Goal: Information Seeking & Learning: Learn about a topic

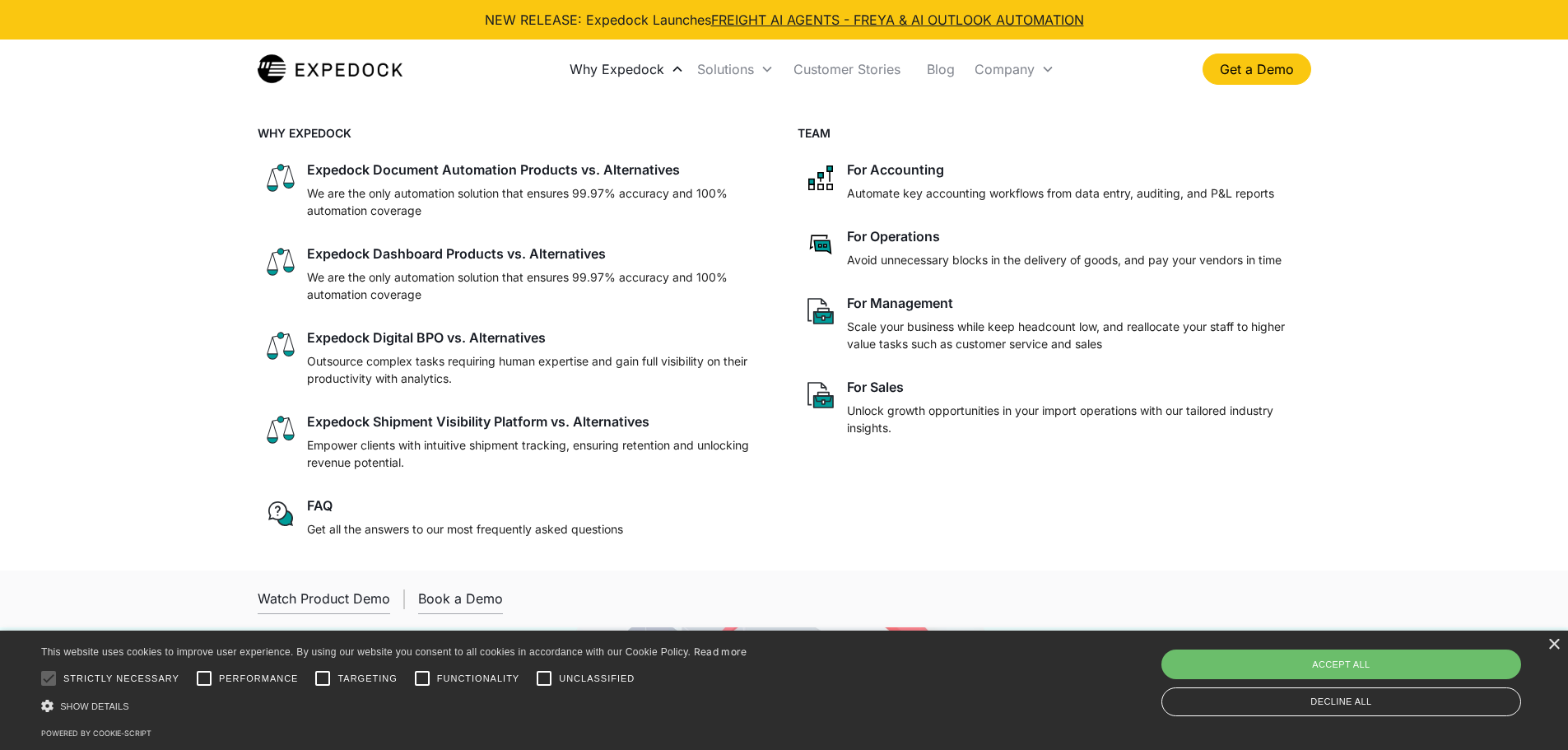
click at [637, 76] on div "Why Expedock" at bounding box center [617, 69] width 94 height 16
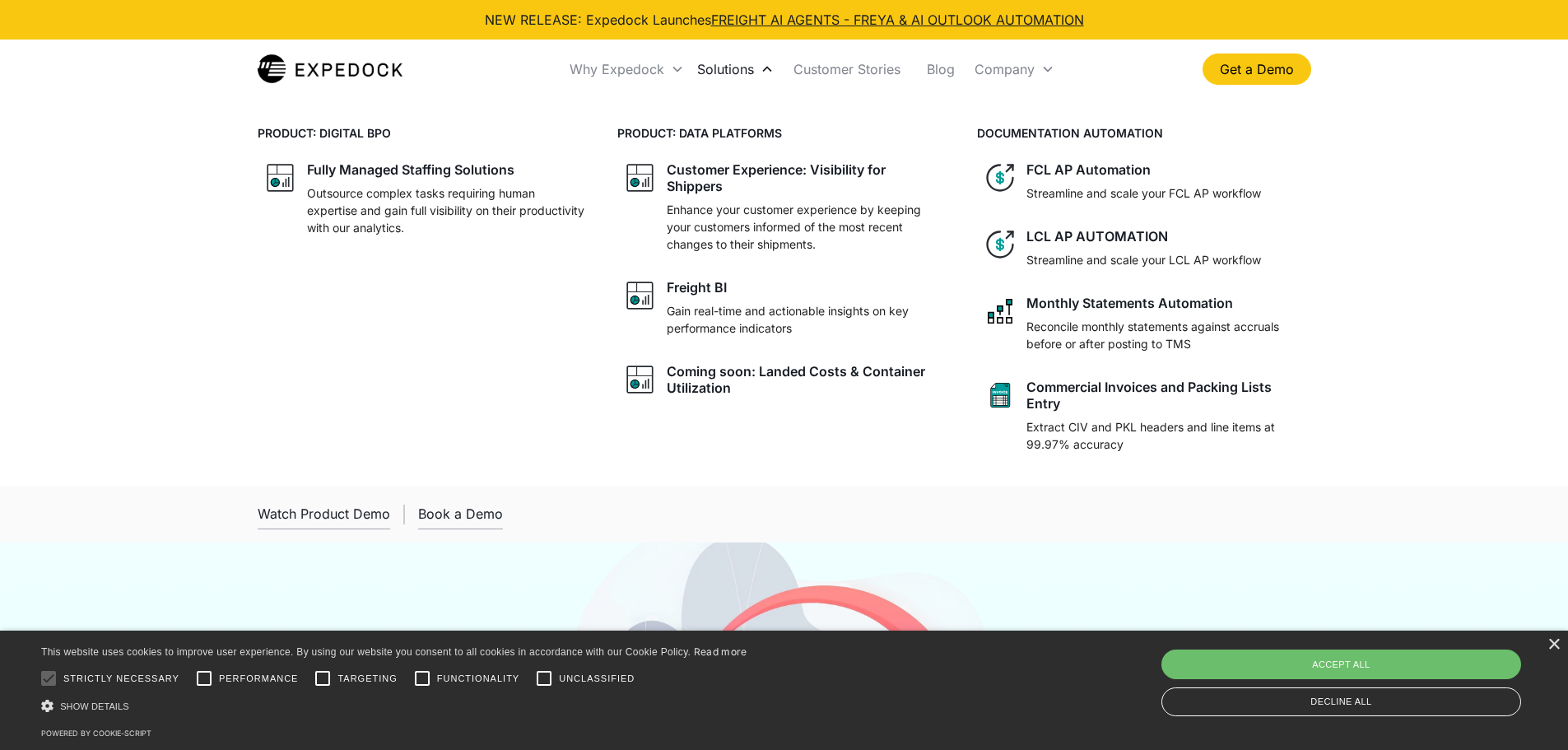
click at [713, 66] on div "Solutions" at bounding box center [725, 69] width 57 height 16
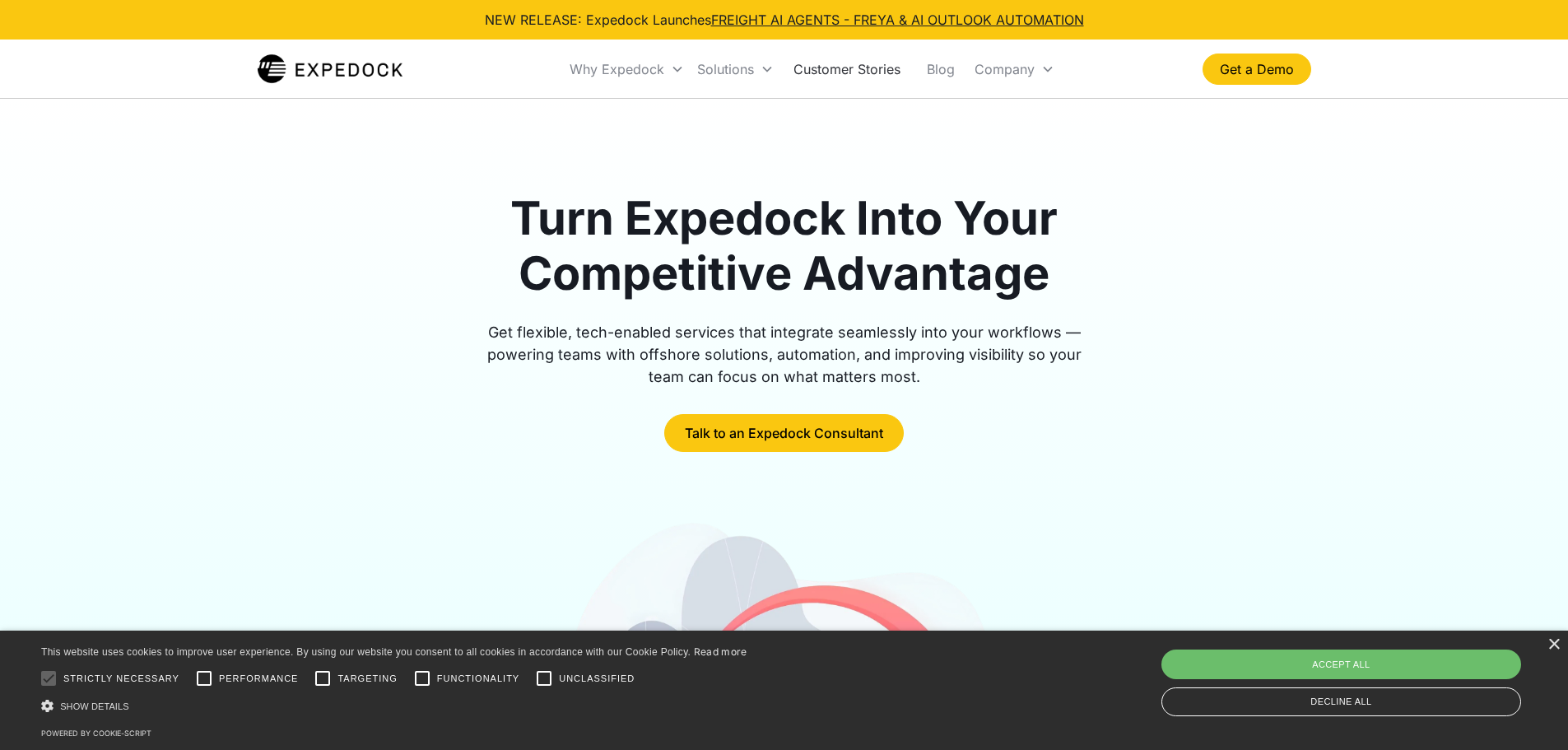
click at [838, 70] on link "Customer Stories" at bounding box center [846, 69] width 133 height 56
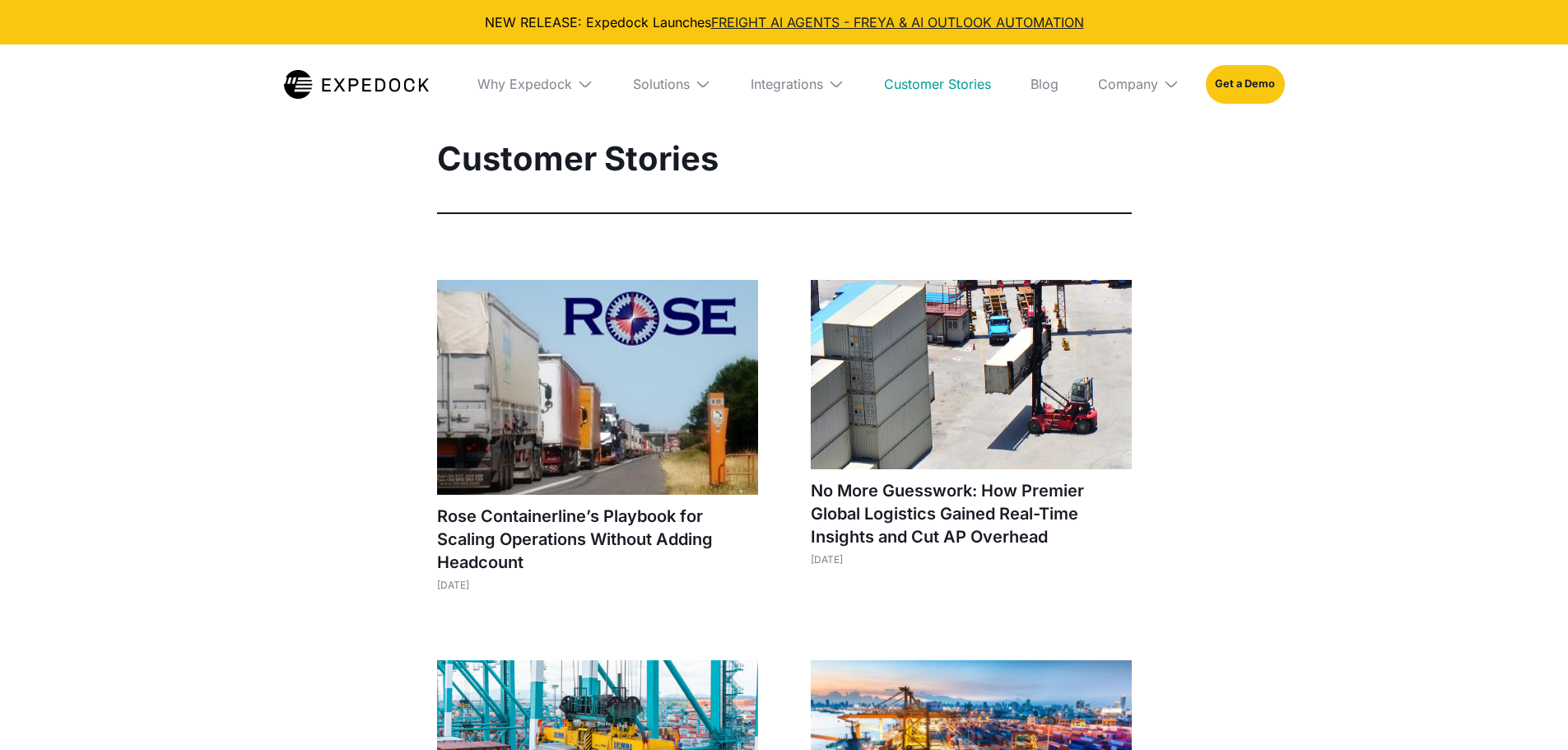
select select
